Goal: Check status: Check status

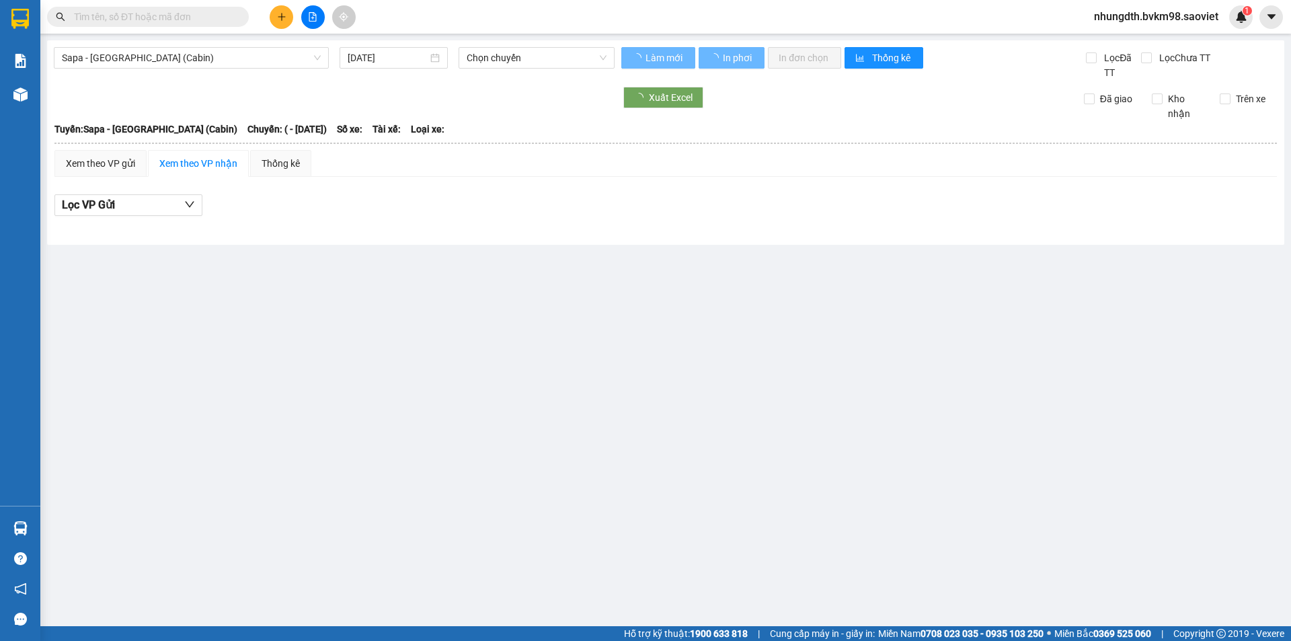
type input "[DATE]"
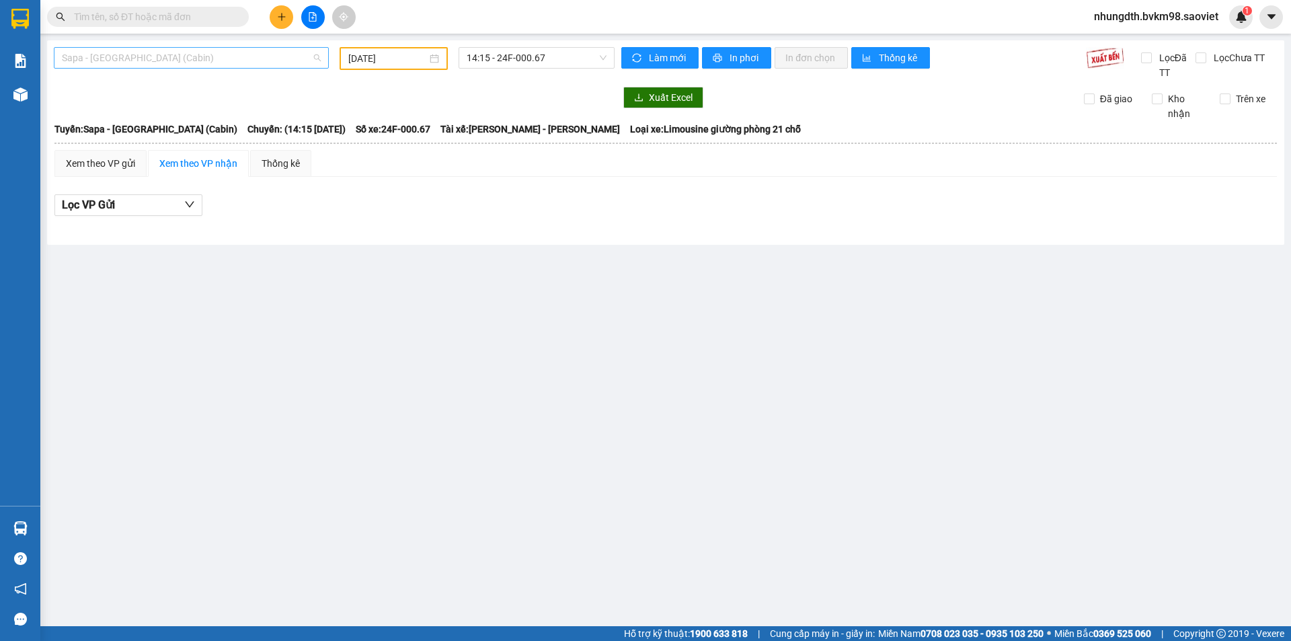
click at [176, 54] on span "Sapa - [GEOGRAPHIC_DATA] (Cabin)" at bounding box center [191, 58] width 259 height 20
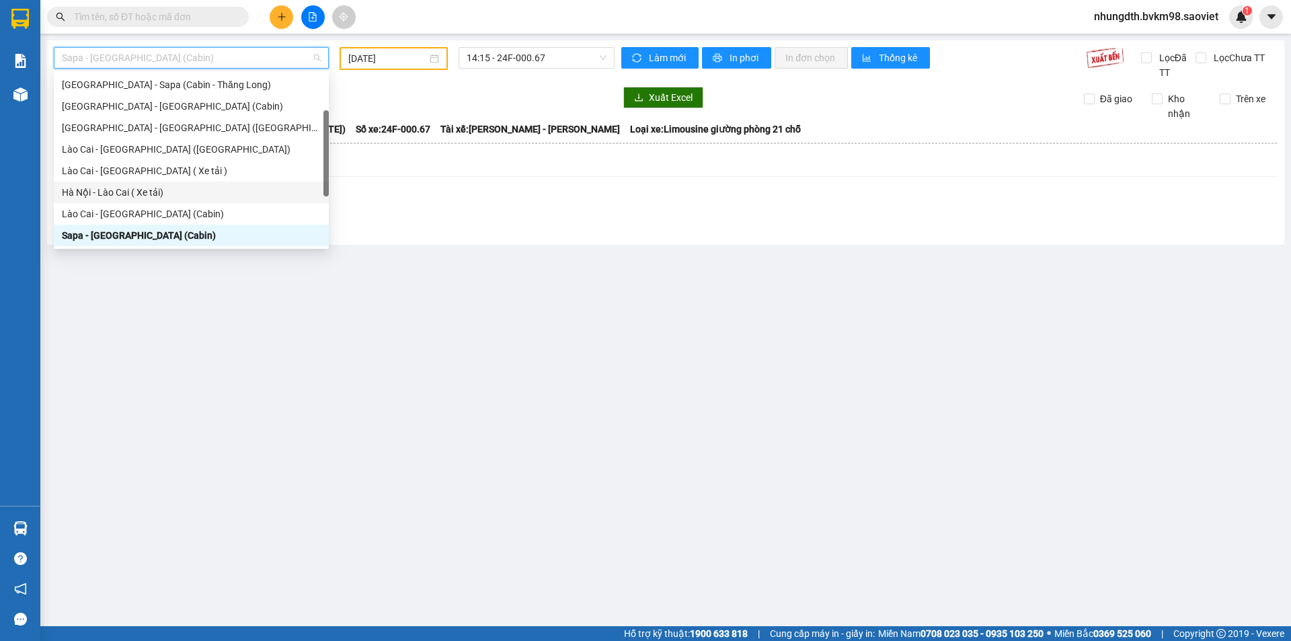
click at [159, 191] on div "Hà Nội - Lào Cai ( Xe tải)" at bounding box center [191, 192] width 259 height 15
type input "[DATE]"
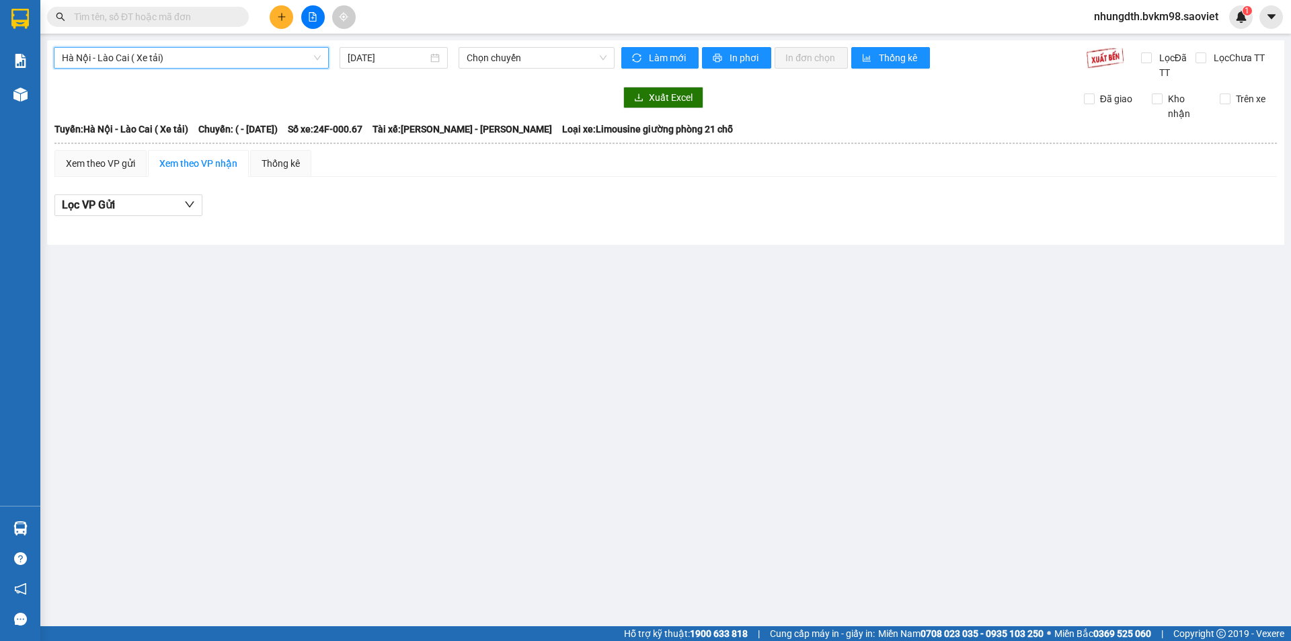
click at [196, 61] on span "Hà Nội - Lào Cai ( Xe tải)" at bounding box center [191, 58] width 259 height 20
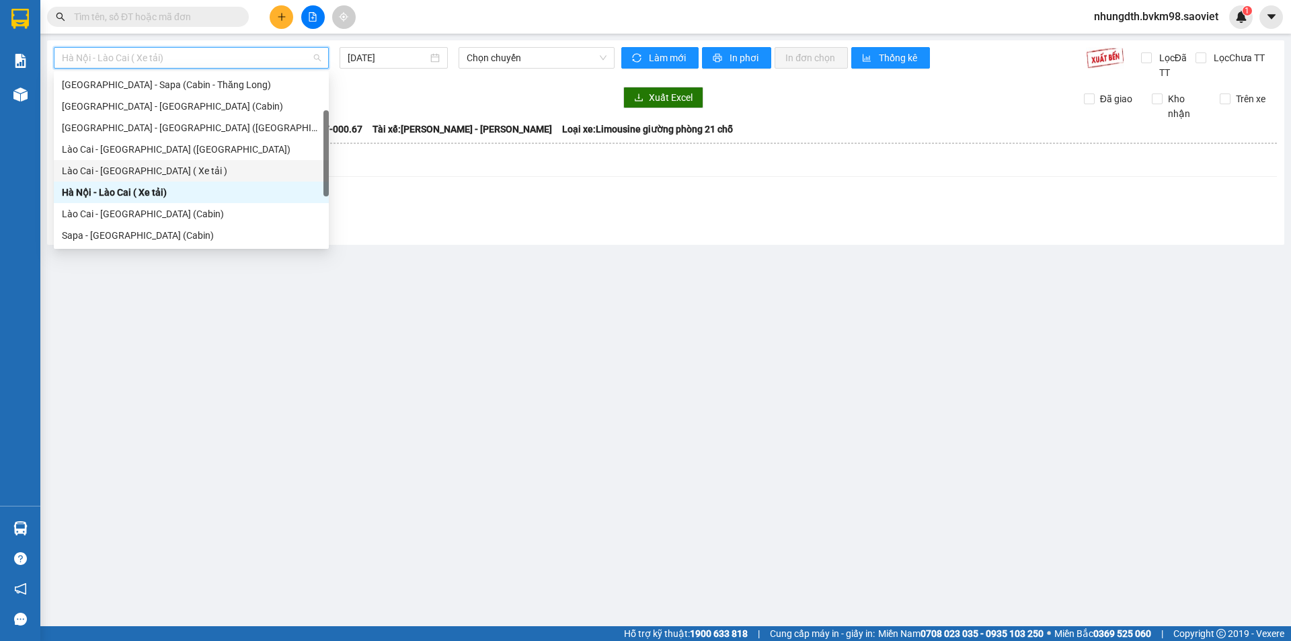
click at [167, 173] on div "Lào Cai - [GEOGRAPHIC_DATA] ( Xe tải )" at bounding box center [191, 170] width 259 height 15
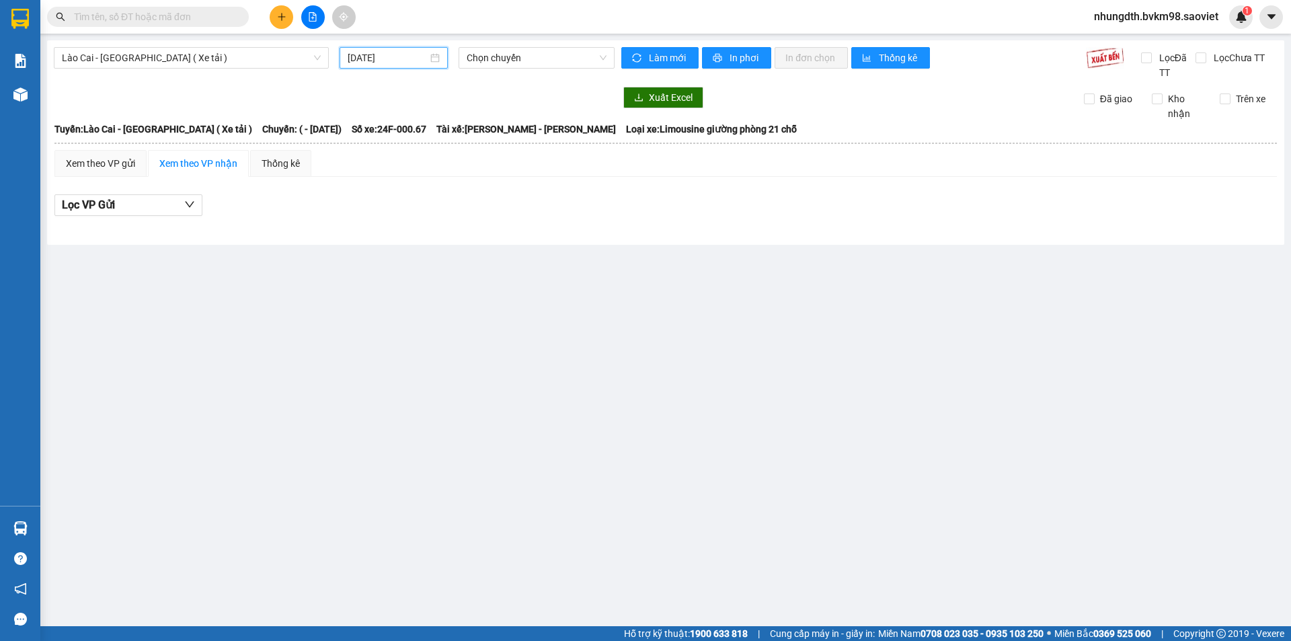
click at [375, 54] on input "[DATE]" at bounding box center [388, 57] width 80 height 15
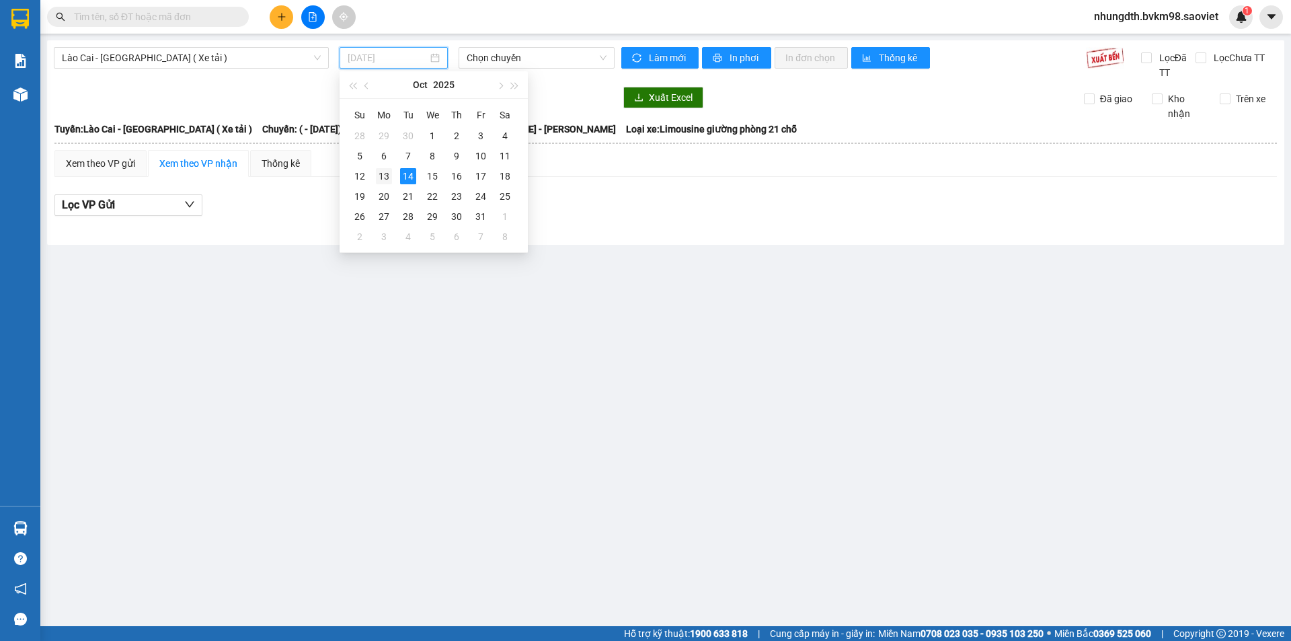
click at [382, 173] on div "13" at bounding box center [384, 176] width 16 height 16
type input "[DATE]"
